Goal: Obtain resource: Download file/media

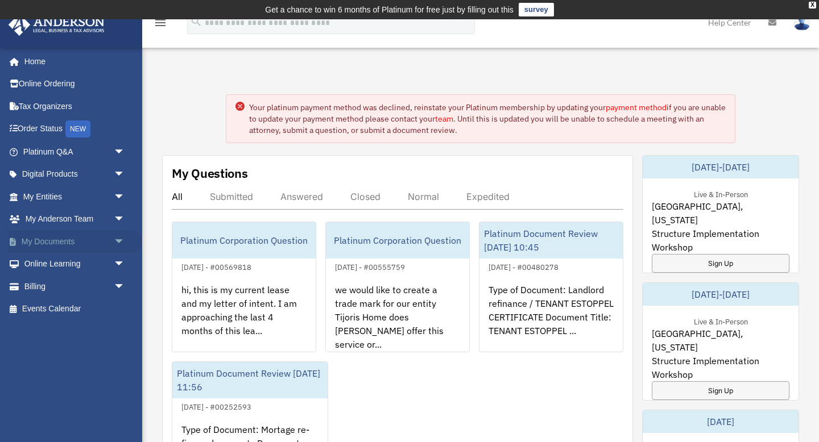
click at [51, 239] on link "My Documents arrow_drop_down" at bounding box center [75, 241] width 134 height 23
click at [118, 240] on span "arrow_drop_down" at bounding box center [125, 241] width 23 height 23
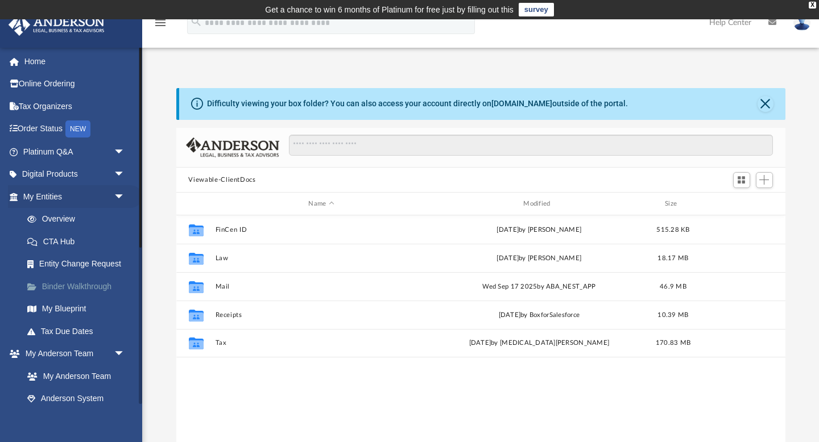
scroll to position [258, 609]
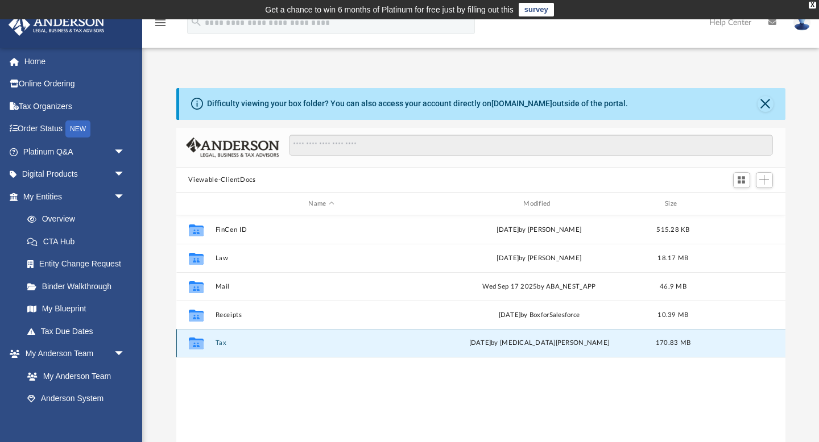
click at [218, 344] on button "Tax" at bounding box center [321, 343] width 213 height 7
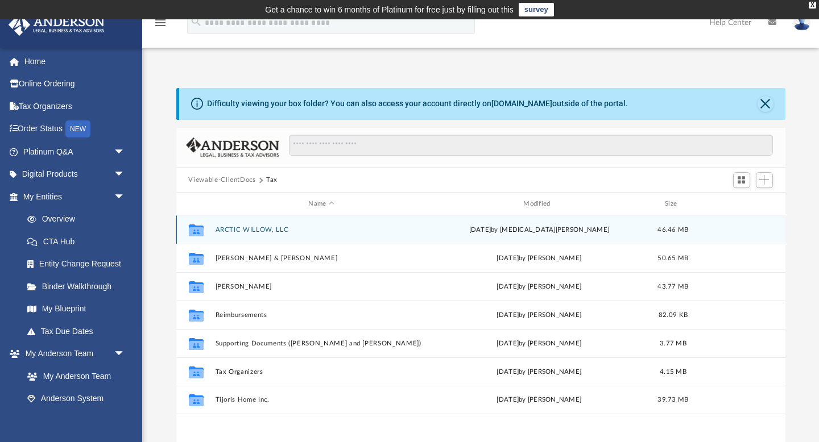
click at [262, 230] on button "ARCTIC WILLOW, LLC" at bounding box center [321, 229] width 213 height 7
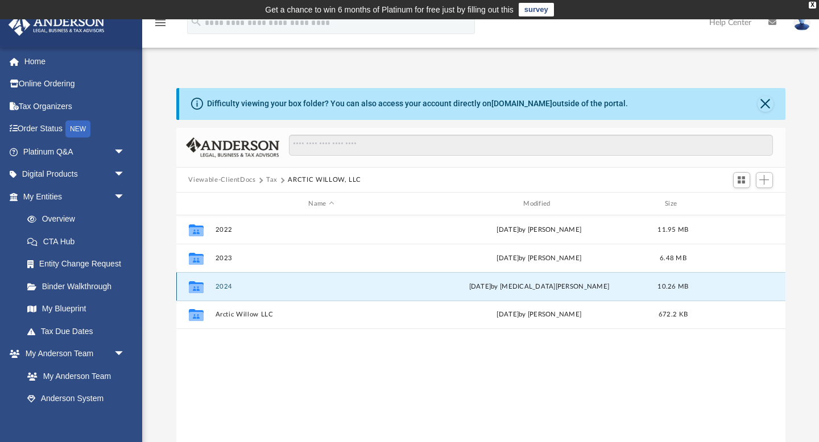
click at [221, 285] on button "2024" at bounding box center [321, 286] width 213 height 7
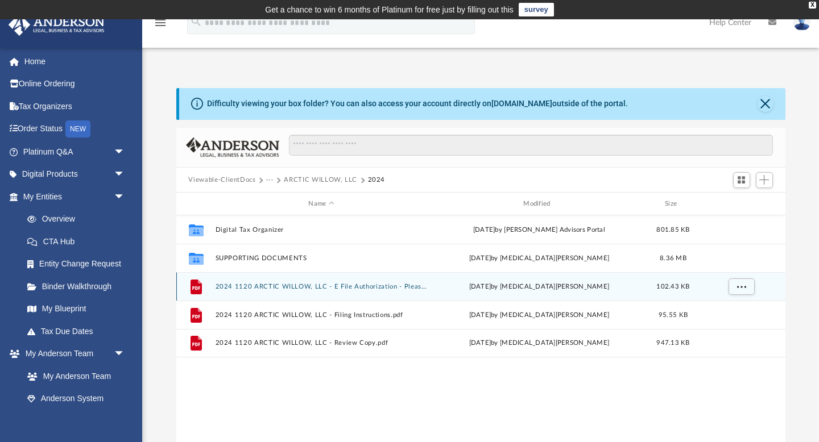
click at [377, 288] on button "2024 1120 ARCTIC WILLOW, LLC - E File Authorization - Please sign.pdf" at bounding box center [321, 286] width 213 height 7
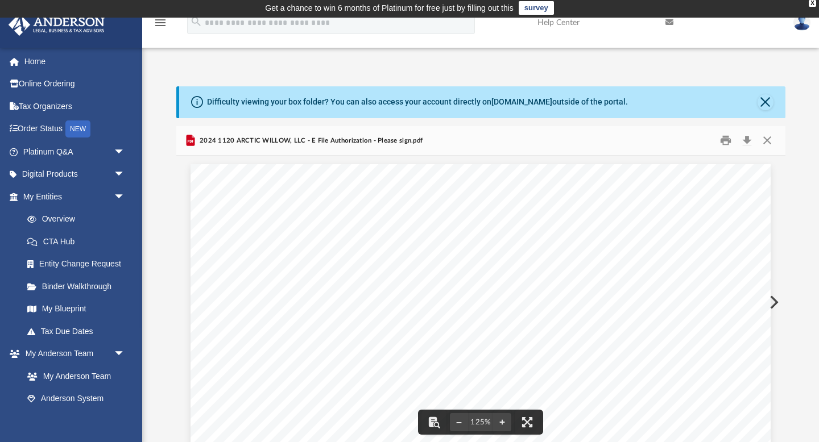
scroll to position [0, 0]
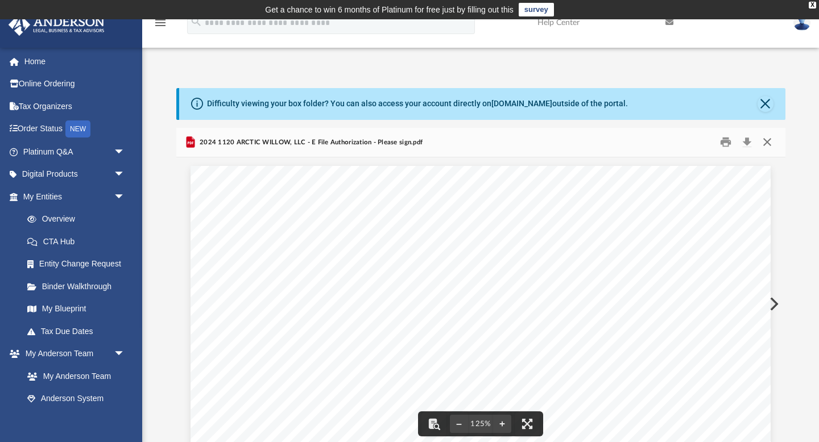
click at [767, 144] on button "Close" at bounding box center [767, 143] width 20 height 18
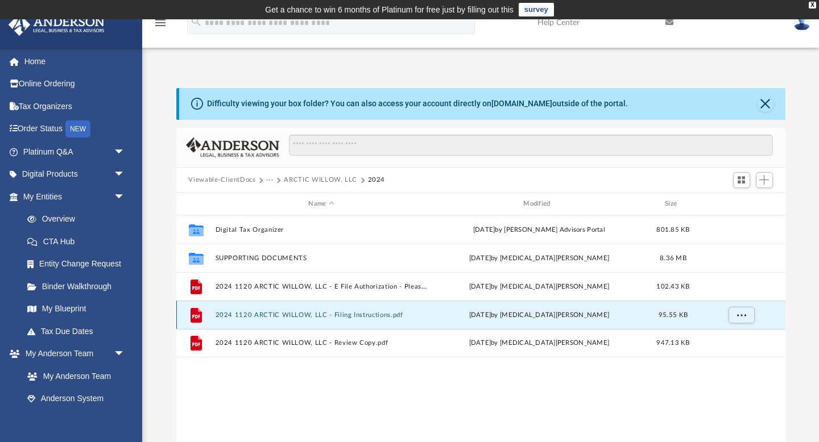
click at [334, 317] on button "2024 1120 ARCTIC WILLOW, LLC - Filing Instructions.pdf" at bounding box center [321, 315] width 213 height 7
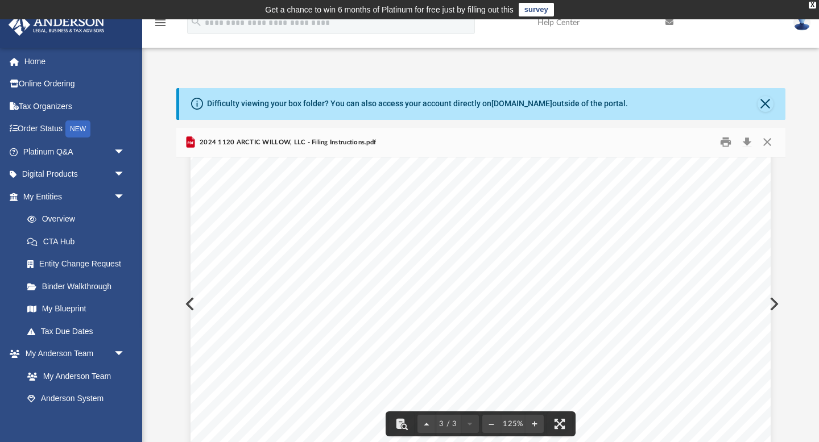
scroll to position [1750, 0]
click at [765, 103] on button "Close" at bounding box center [765, 104] width 16 height 16
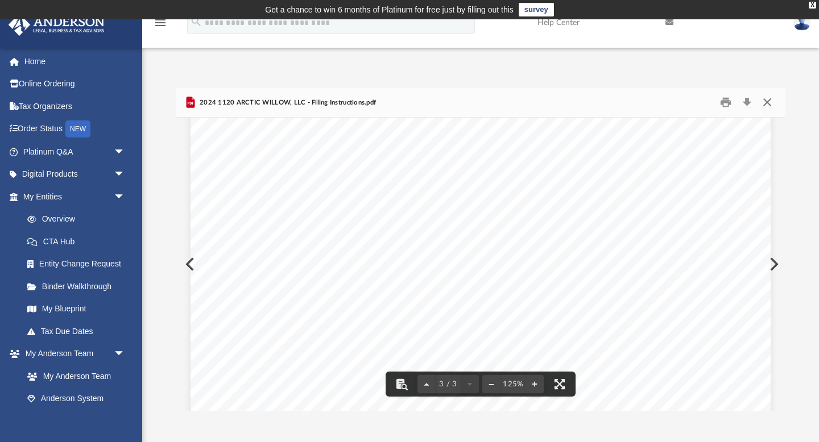
click at [765, 103] on button "Close" at bounding box center [767, 103] width 20 height 18
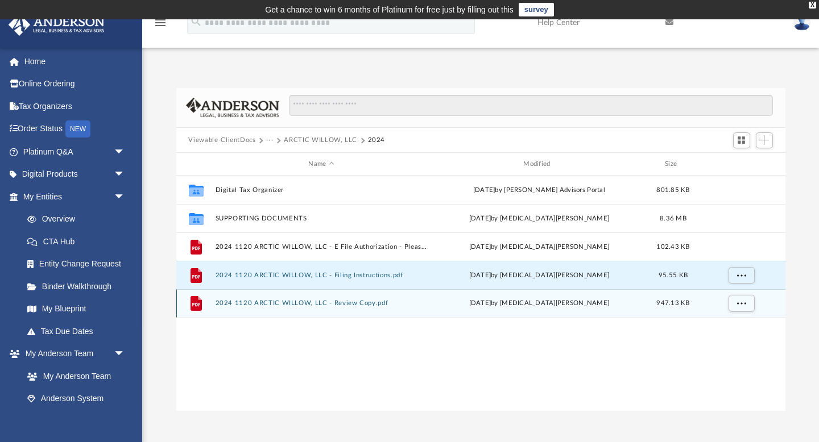
click at [289, 303] on button "2024 1120 ARCTIC WILLOW, LLC - Review Copy.pdf" at bounding box center [321, 303] width 213 height 7
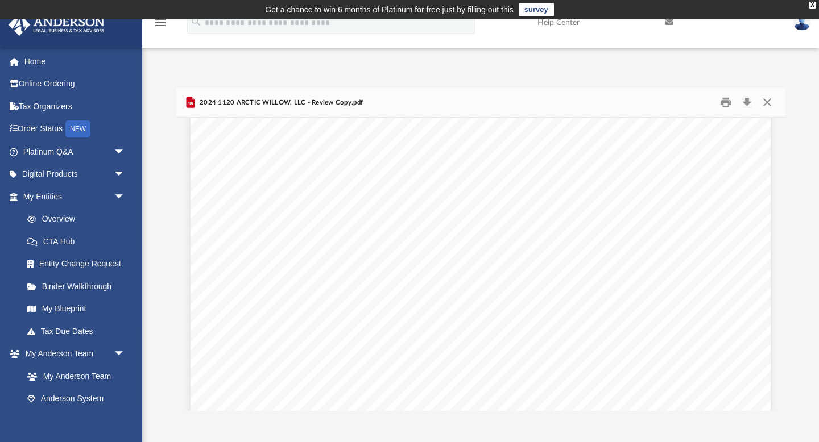
scroll to position [6237, 0]
